Goal: Information Seeking & Learning: Learn about a topic

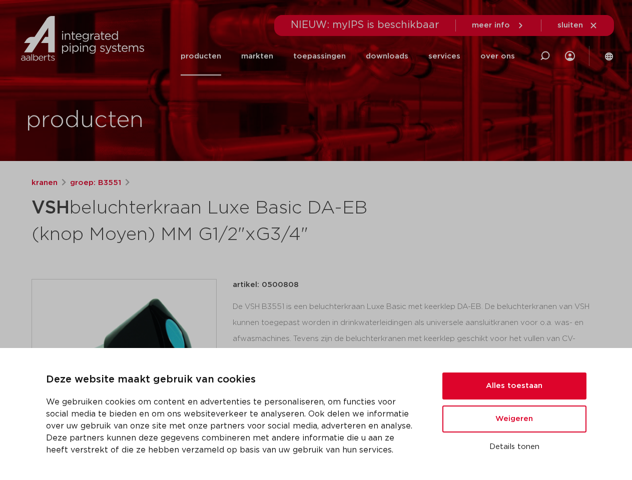
click at [316, 240] on h1 "VSH beluchterkraan Luxe Basic DA-EB (knop Moyen) MM G1/2"xG3/4"" at bounding box center [220, 220] width 376 height 54
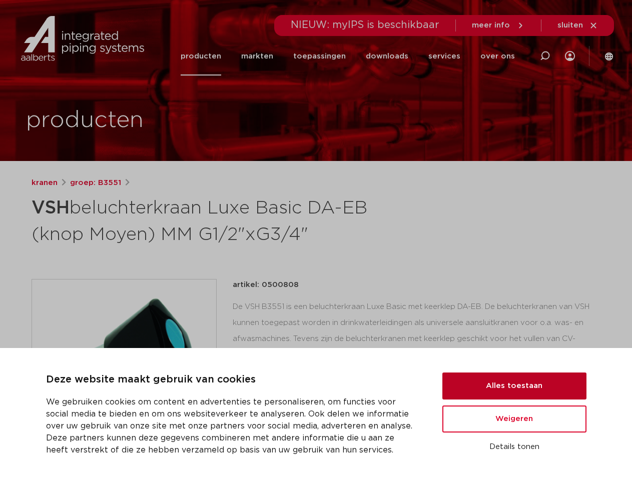
click at [514, 386] on button "Alles toestaan" at bounding box center [514, 386] width 144 height 27
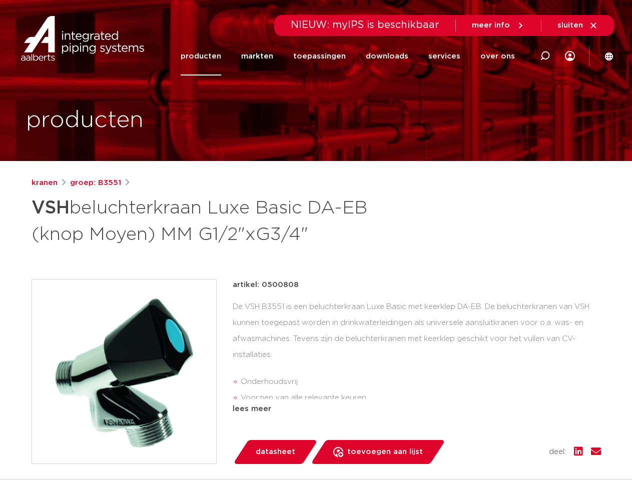
click at [514, 419] on div "artikel: 0500808 De VSH B3551 is een beluchterkraan Luxe Basic met keerklep DA-…" at bounding box center [417, 371] width 368 height 185
click at [514, 447] on div "datasheet toevoegen aan lijst opslaan in my IPS verwijder uit lijst deel:" at bounding box center [421, 452] width 360 height 24
click at [353, 56] on li "toepassingen" at bounding box center [319, 56] width 73 height 39
click at [545, 56] on icon at bounding box center [545, 56] width 12 height 12
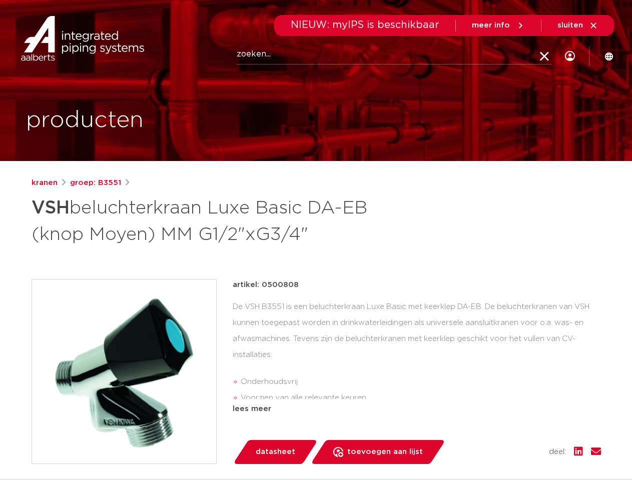
click at [578, 26] on span "sluiten" at bounding box center [570, 26] width 26 height 8
